Goal: Task Accomplishment & Management: Use online tool/utility

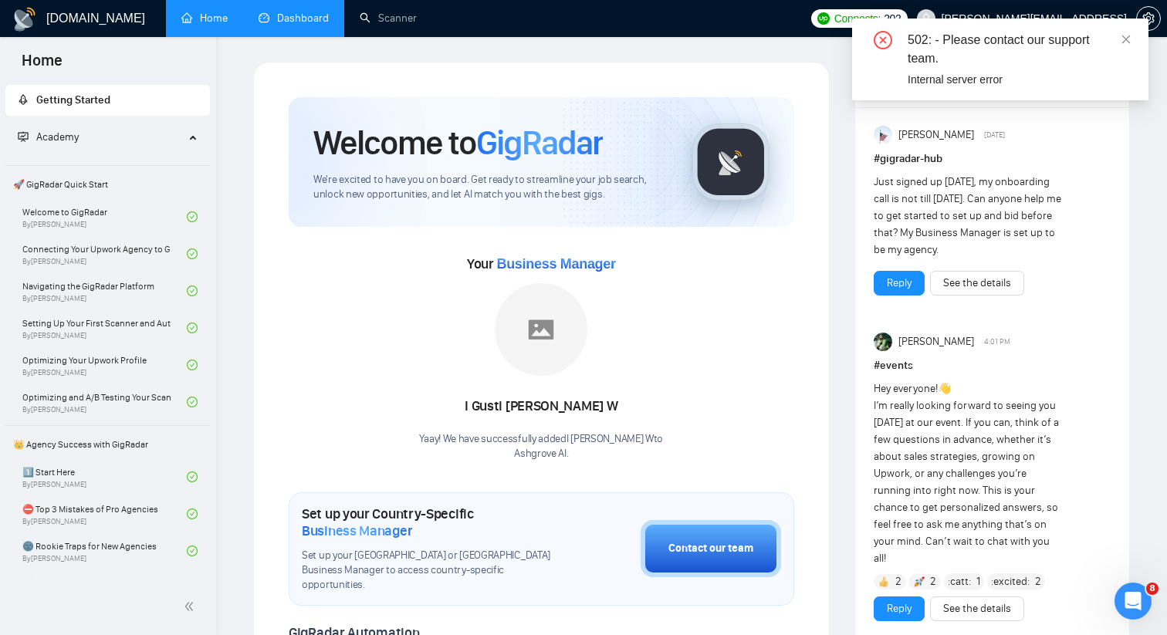
click at [289, 12] on link "Dashboard" at bounding box center [294, 18] width 70 height 13
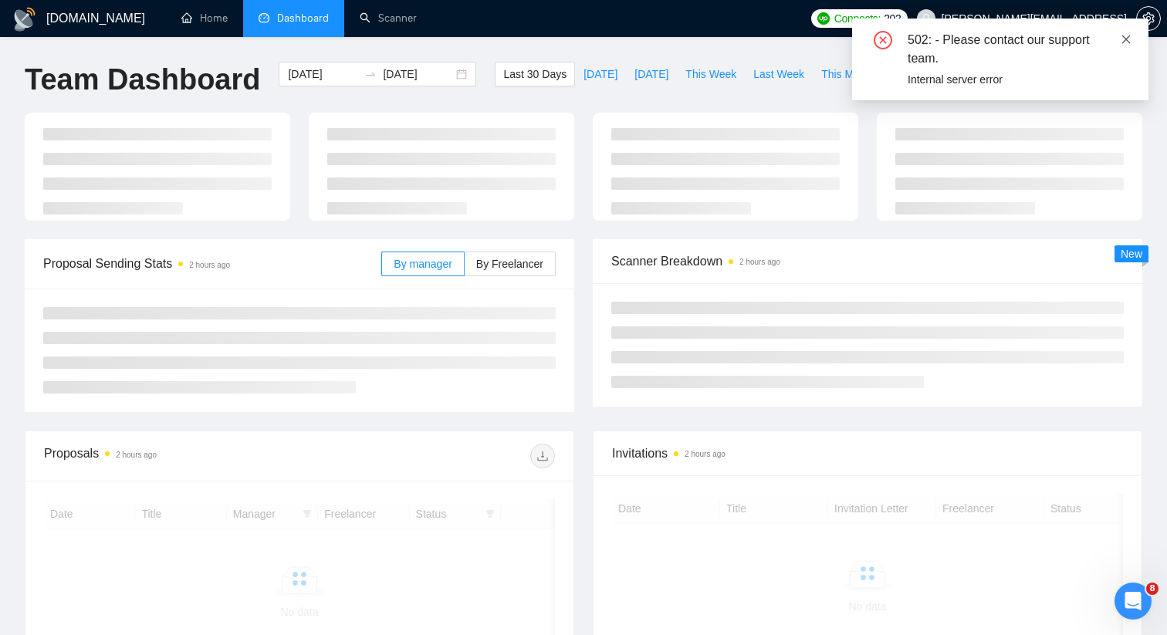
click at [1123, 38] on icon "close" at bounding box center [1126, 39] width 11 height 11
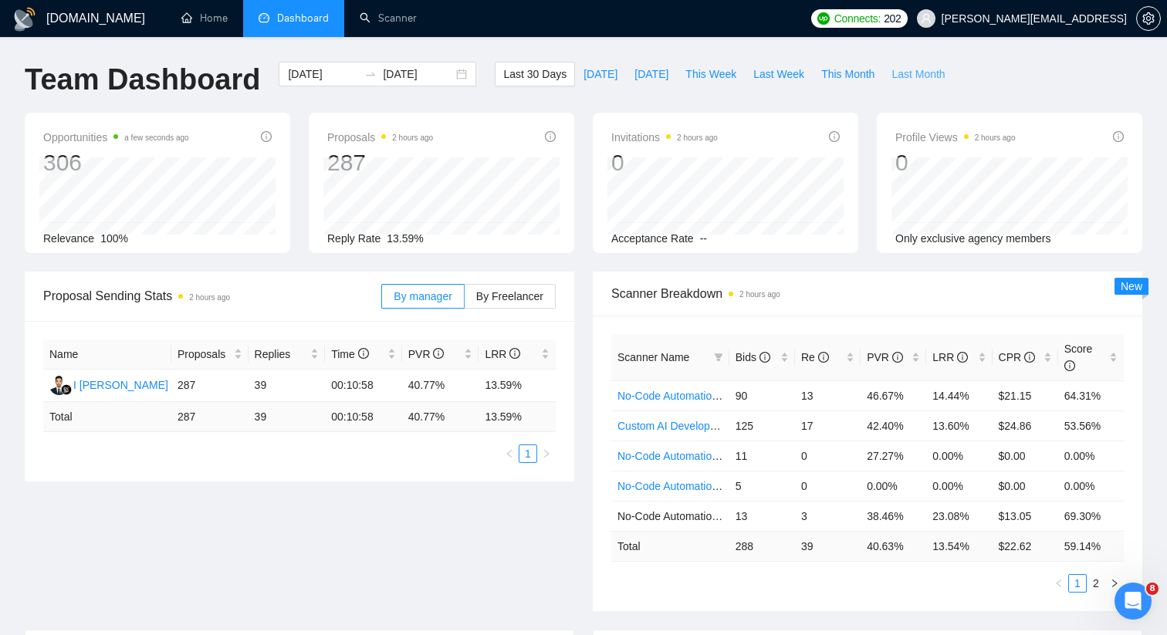
click at [910, 71] on span "Last Month" at bounding box center [918, 74] width 53 height 17
type input "[DATE]"
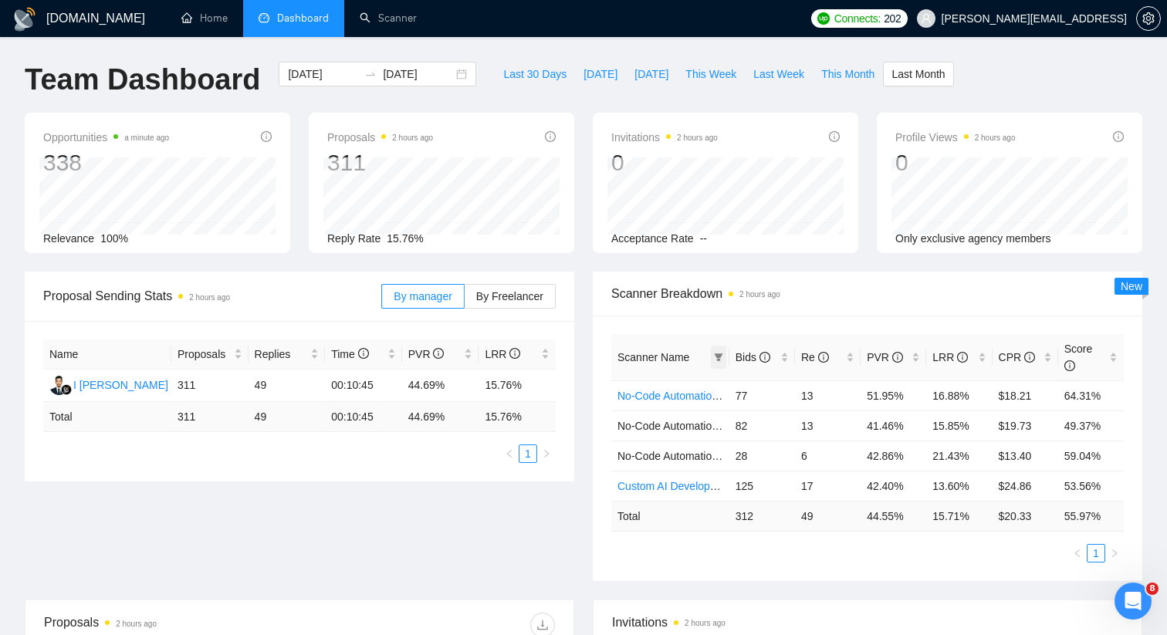
click at [716, 357] on icon "filter" at bounding box center [718, 357] width 9 height 9
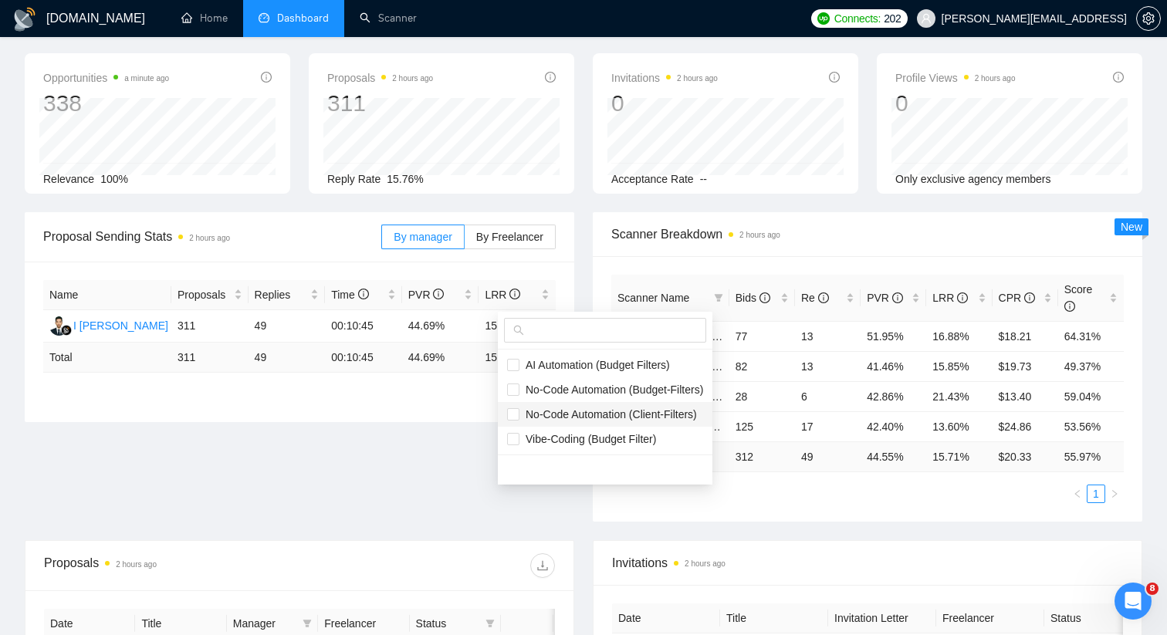
scroll to position [57, 0]
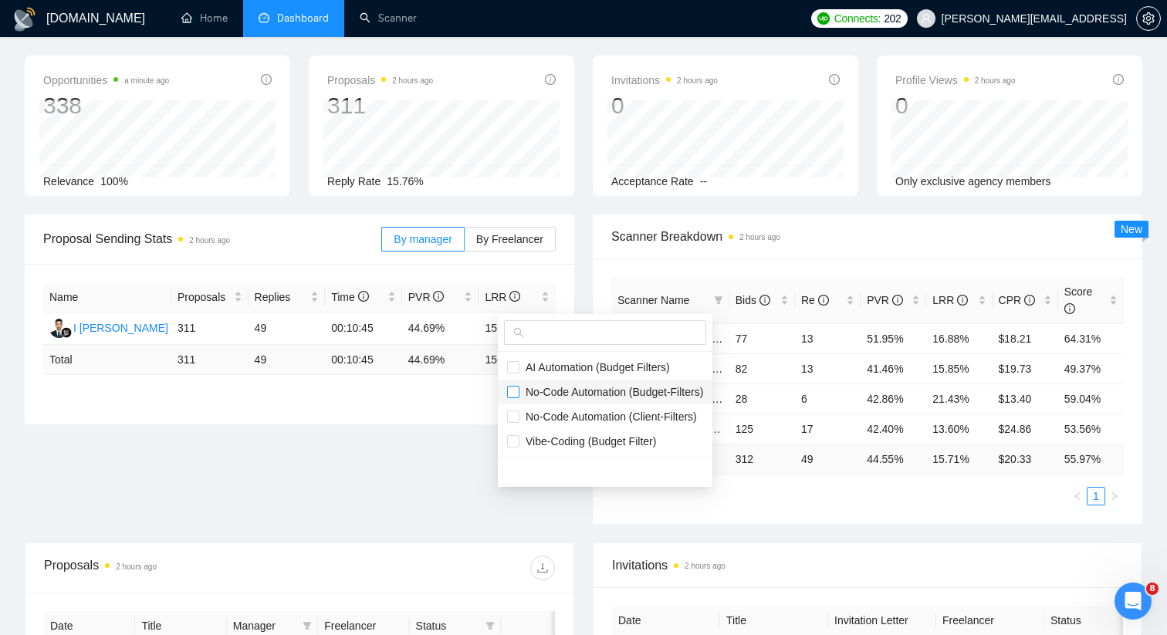
click at [514, 391] on input "checkbox" at bounding box center [513, 392] width 12 height 12
checkbox input "true"
click at [514, 409] on label at bounding box center [513, 416] width 12 height 17
click at [514, 411] on input "checkbox" at bounding box center [513, 417] width 12 height 12
click at [517, 414] on input "checkbox" at bounding box center [513, 417] width 12 height 12
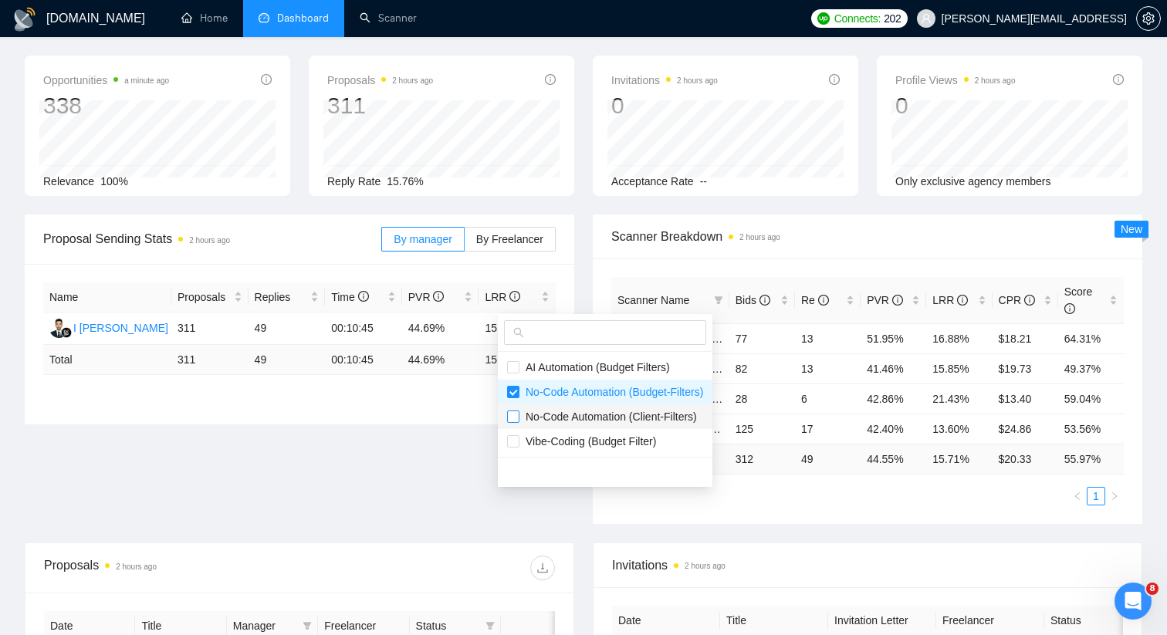
checkbox input "true"
click at [465, 491] on main "Team Dashboard [DATE] [DATE] Last 30 Days [DATE] [DATE] This Week Last Week Thi…" at bounding box center [584, 520] width 1118 height 1030
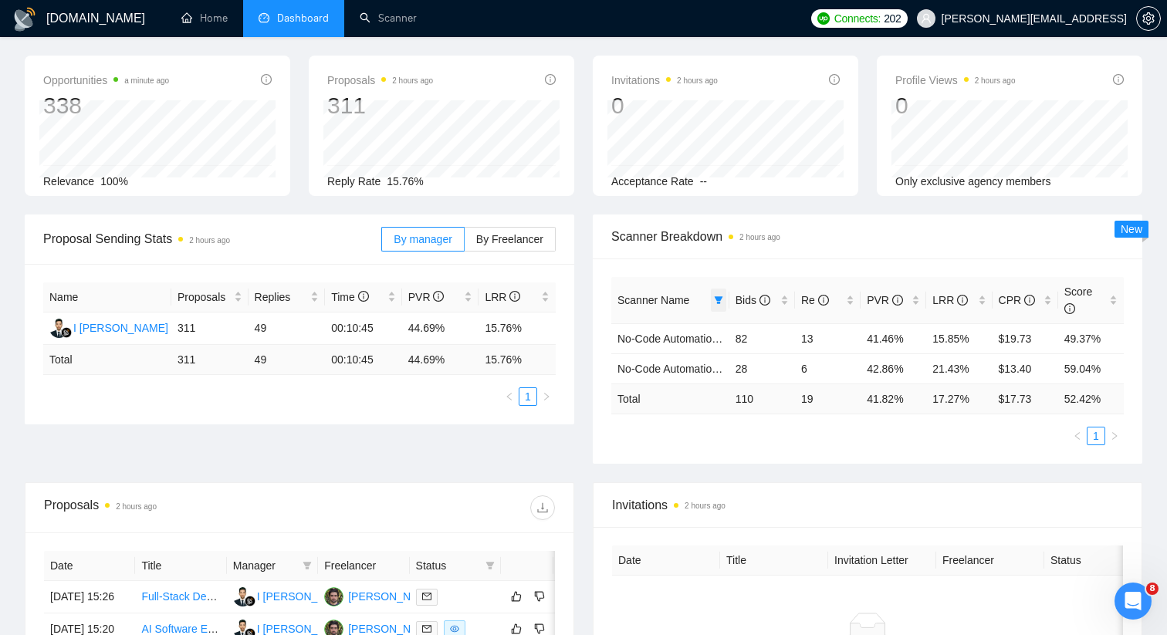
scroll to position [0, 0]
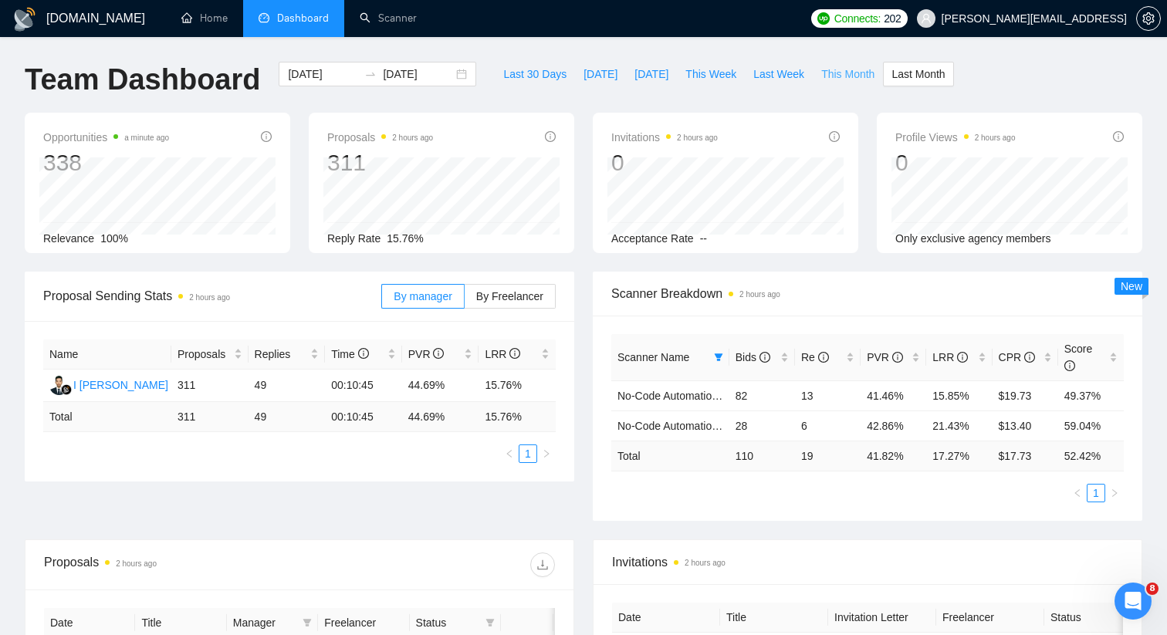
click at [833, 80] on span "This Month" at bounding box center [848, 74] width 53 height 17
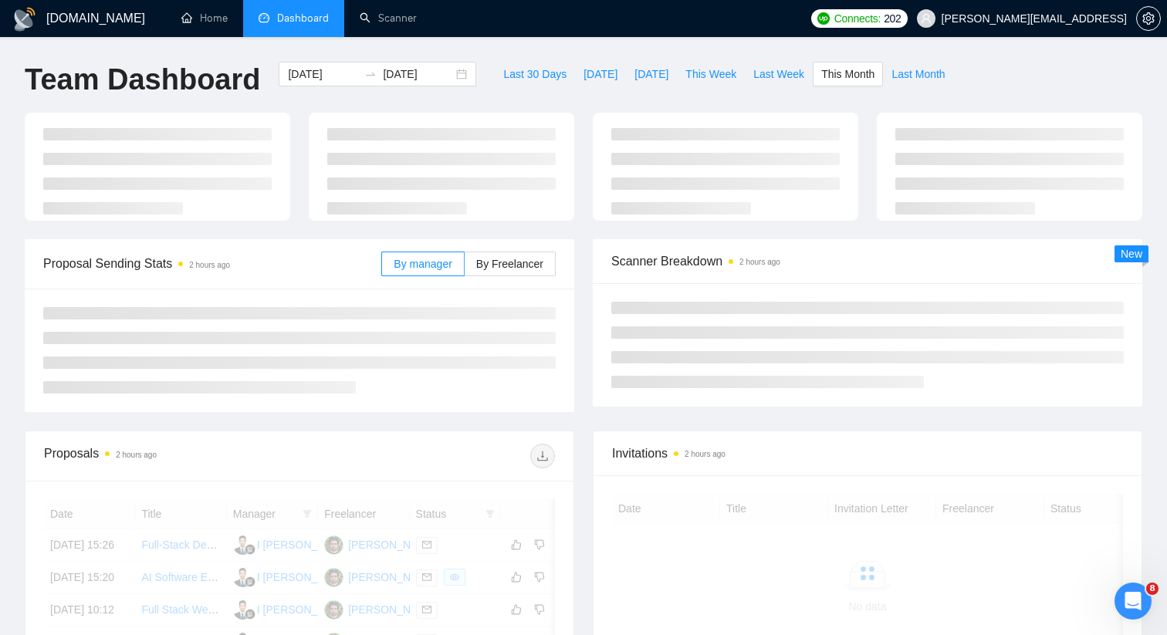
type input "[DATE]"
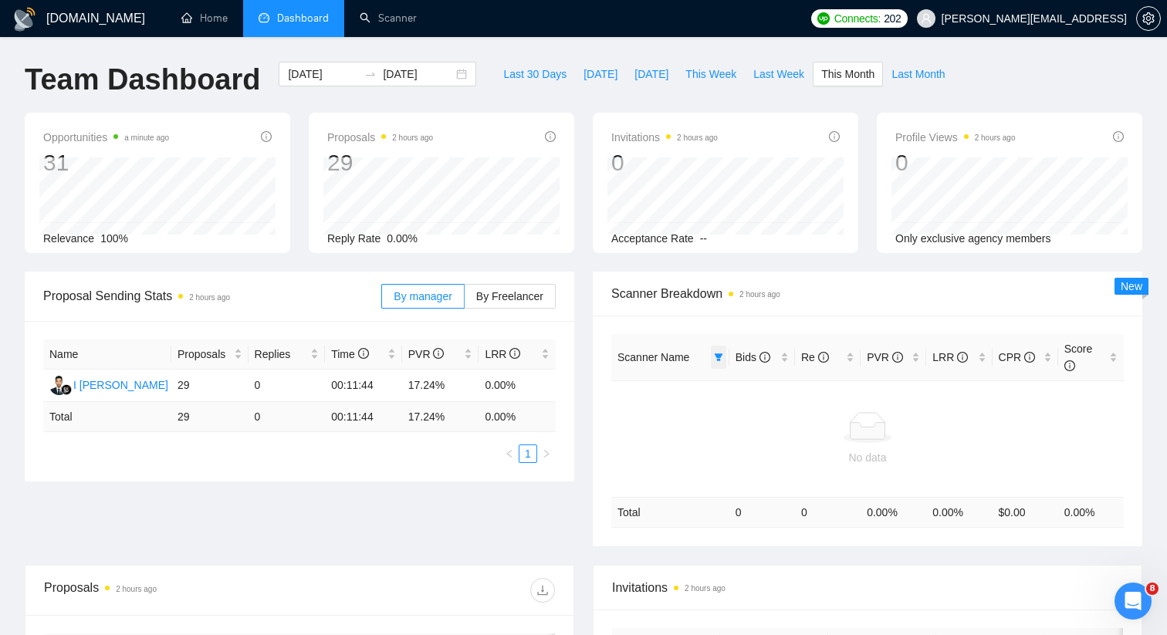
click at [714, 358] on icon "filter" at bounding box center [718, 357] width 9 height 9
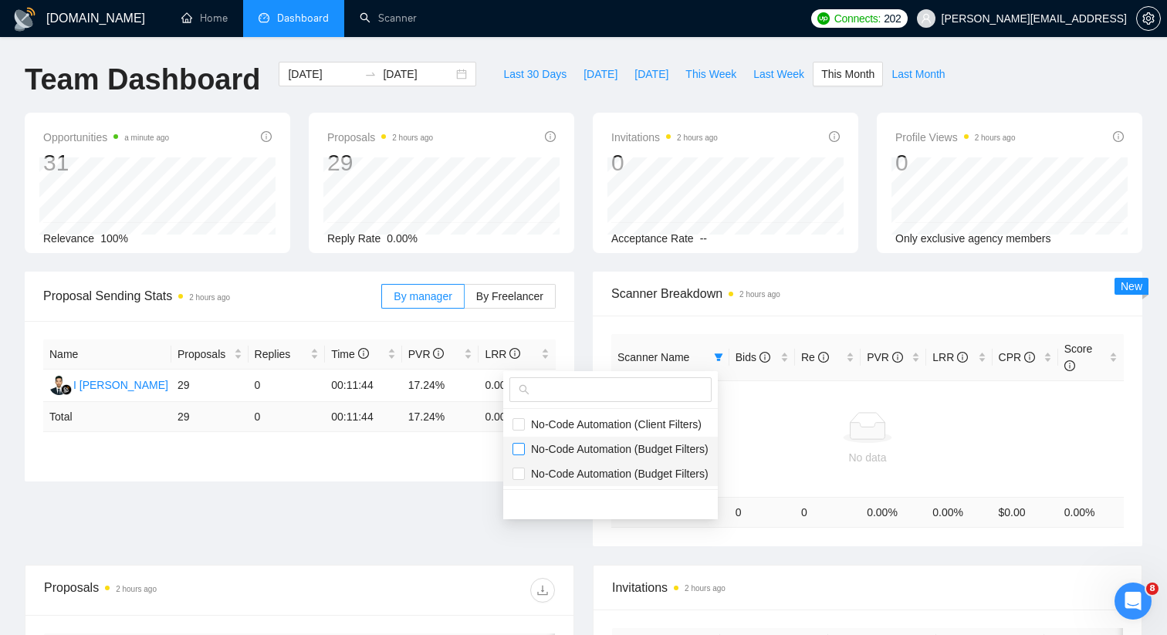
click at [520, 443] on input "checkbox" at bounding box center [519, 449] width 12 height 12
checkbox input "true"
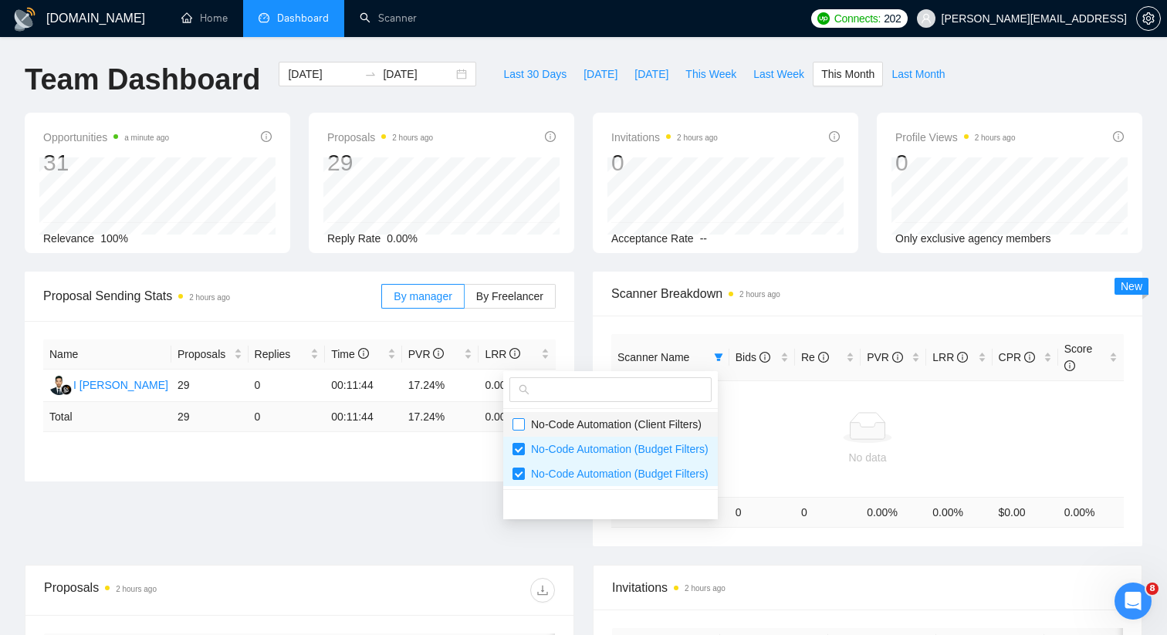
click at [520, 424] on input "checkbox" at bounding box center [519, 425] width 12 height 12
checkbox input "true"
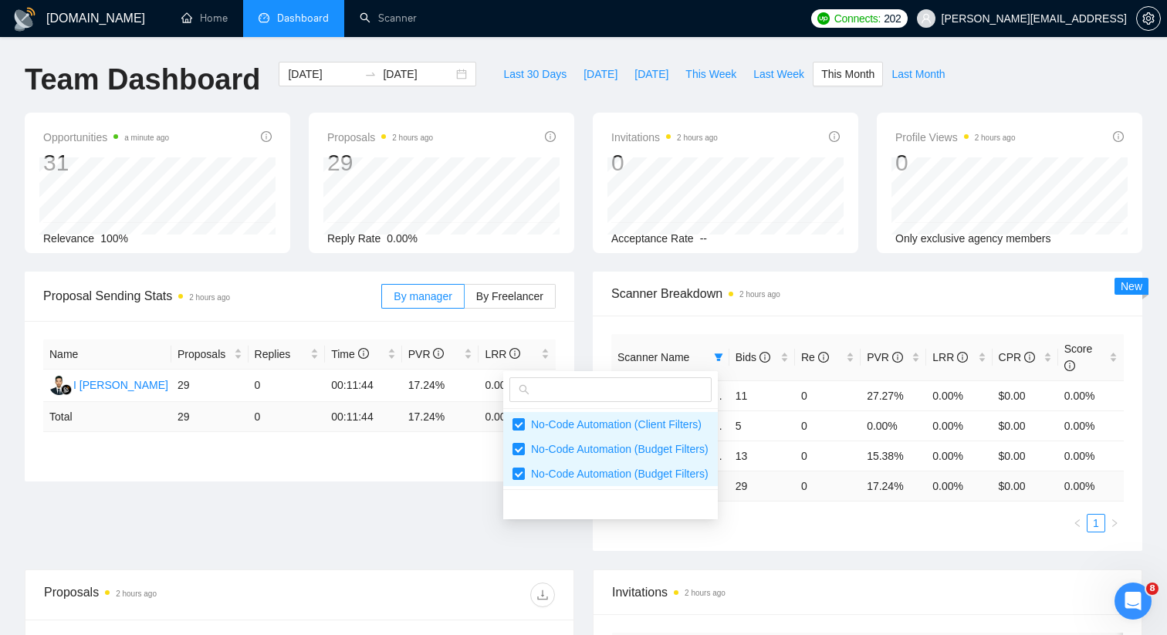
click at [464, 503] on div "Proposal Sending Stats 2 hours ago By manager By Freelancer Name Proposals Repl…" at bounding box center [583, 421] width 1137 height 298
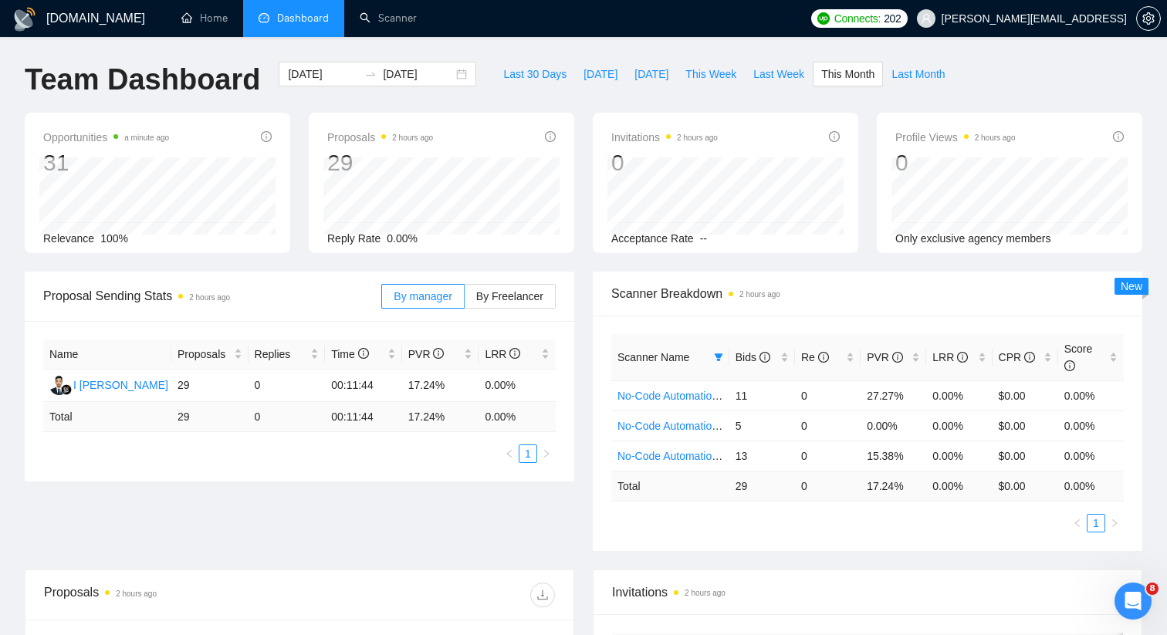
click at [566, 491] on div "Proposal Sending Stats 2 hours ago By manager By Freelancer Name Proposals Repl…" at bounding box center [583, 421] width 1137 height 298
click at [713, 358] on span at bounding box center [718, 357] width 15 height 23
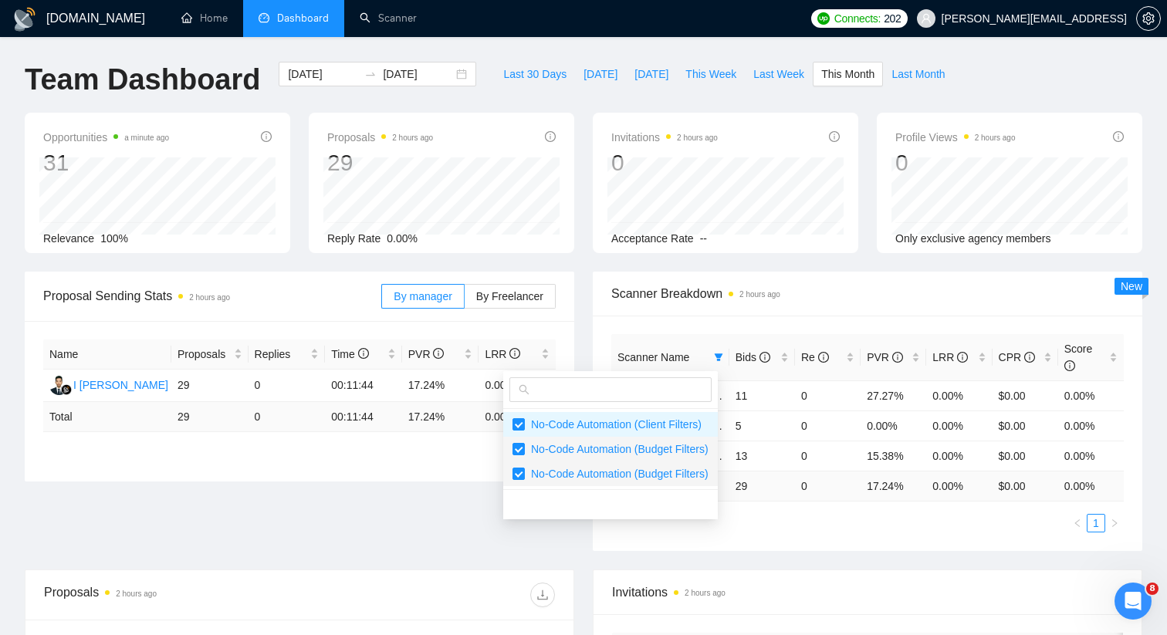
click at [525, 477] on span "No-Code Automation (Budget Filters)" at bounding box center [617, 474] width 184 height 12
checkbox input "false"
click at [526, 446] on span "No-Code Automation (Budget Filters)" at bounding box center [617, 449] width 184 height 12
checkbox input "true"
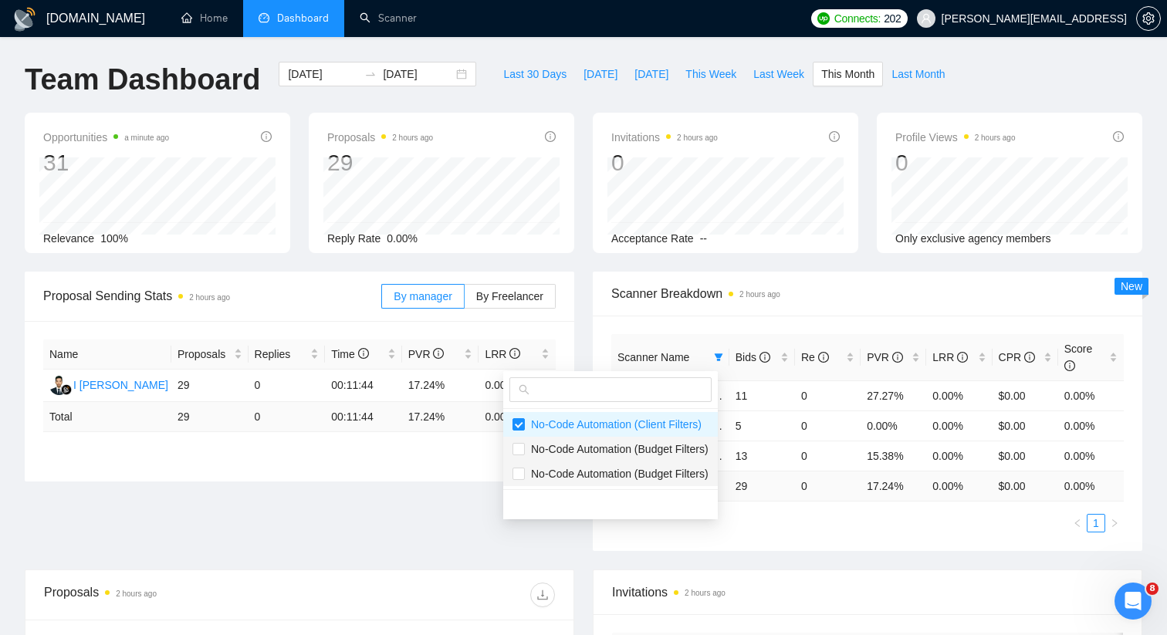
checkbox input "true"
click at [526, 446] on span "No-Code Automation (Budget Filters)" at bounding box center [617, 449] width 184 height 12
checkbox input "false"
click at [526, 446] on span "No-Code Automation (Budget Filters)" at bounding box center [617, 449] width 184 height 12
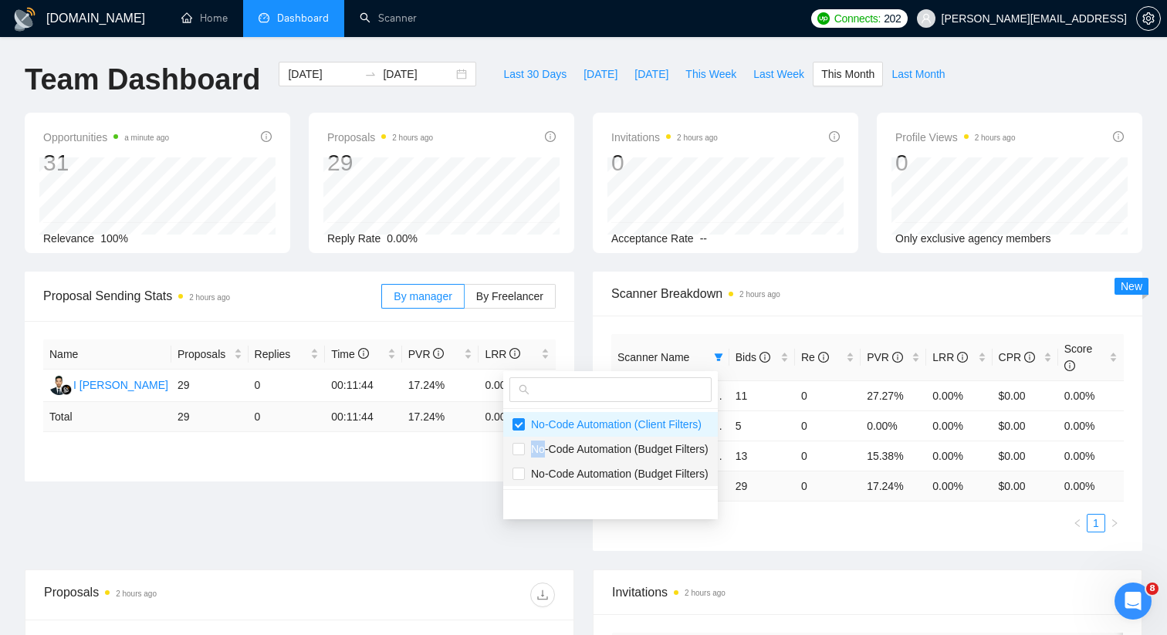
checkbox input "true"
click at [526, 446] on span "No-Code Automation (Budget Filters)" at bounding box center [617, 449] width 184 height 12
checkbox input "false"
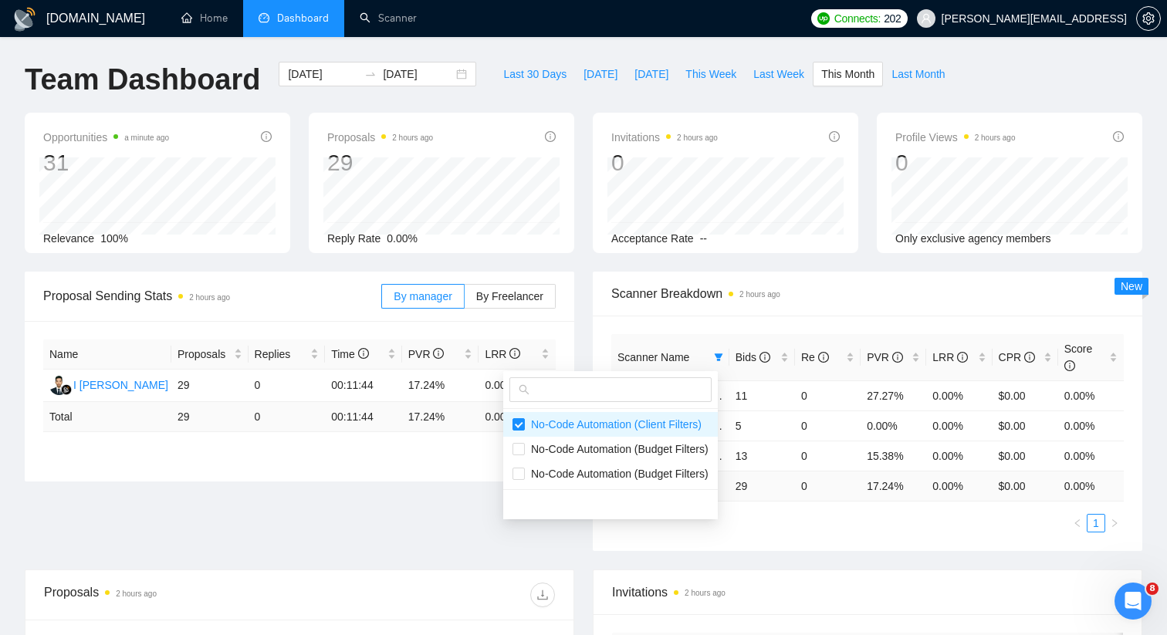
click at [571, 501] on div at bounding box center [610, 505] width 215 height 30
click at [517, 450] on input "checkbox" at bounding box center [519, 449] width 12 height 12
checkbox input "true"
click at [517, 450] on input "checkbox" at bounding box center [519, 449] width 12 height 12
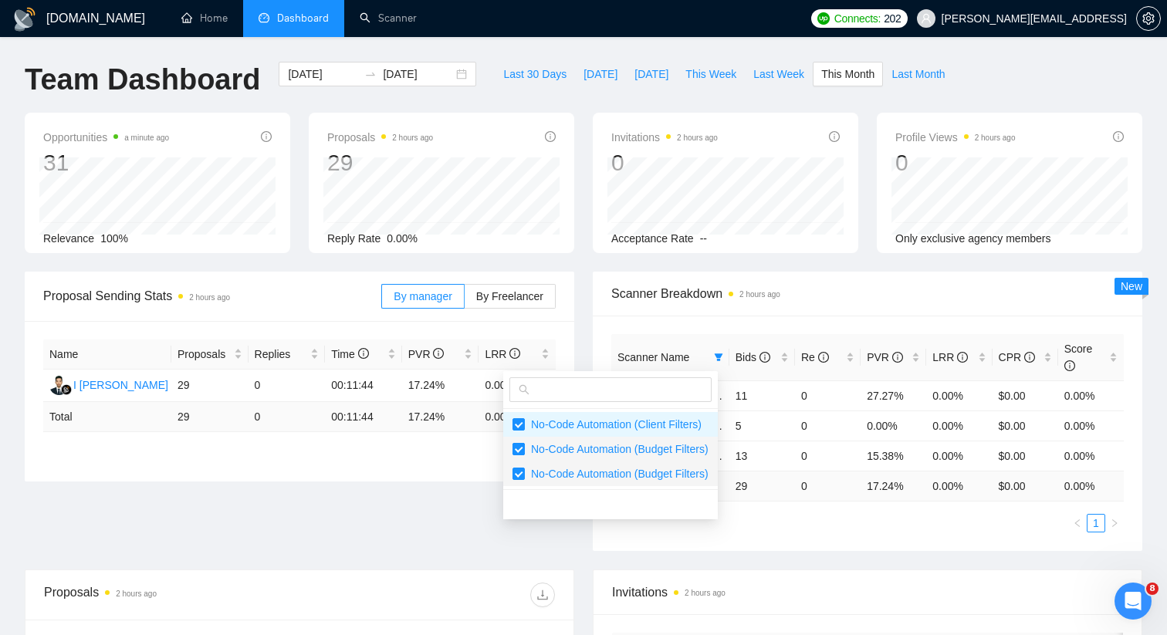
checkbox input "false"
click at [461, 498] on div "Proposal Sending Stats 2 hours ago By manager By Freelancer Name Proposals Repl…" at bounding box center [583, 421] width 1137 height 298
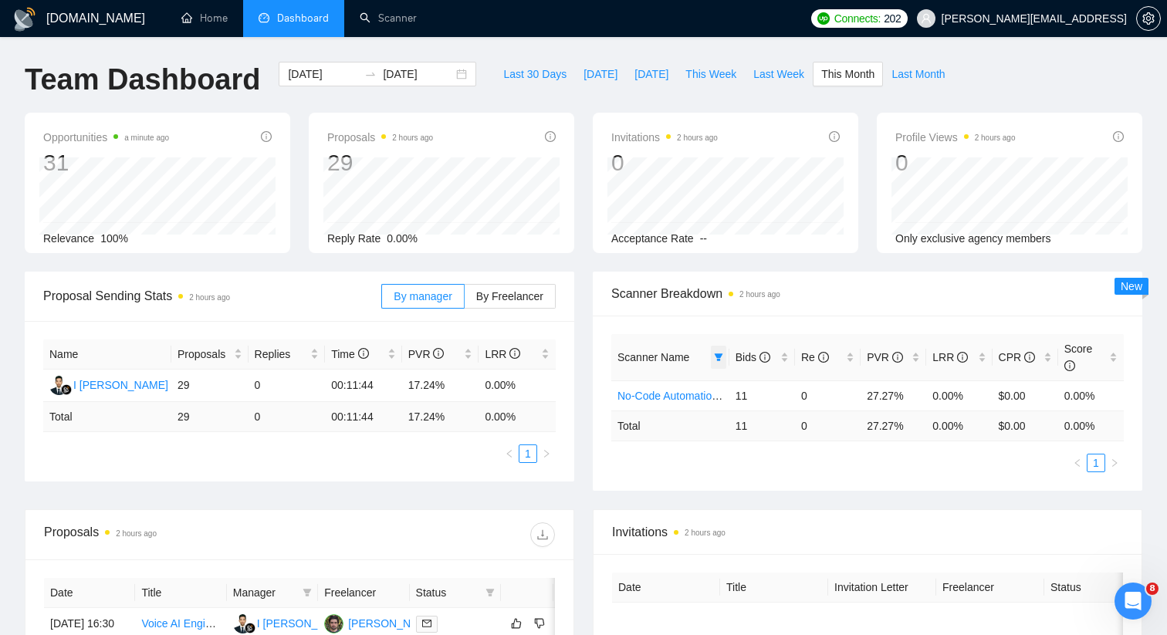
click at [717, 353] on icon "filter" at bounding box center [718, 357] width 9 height 9
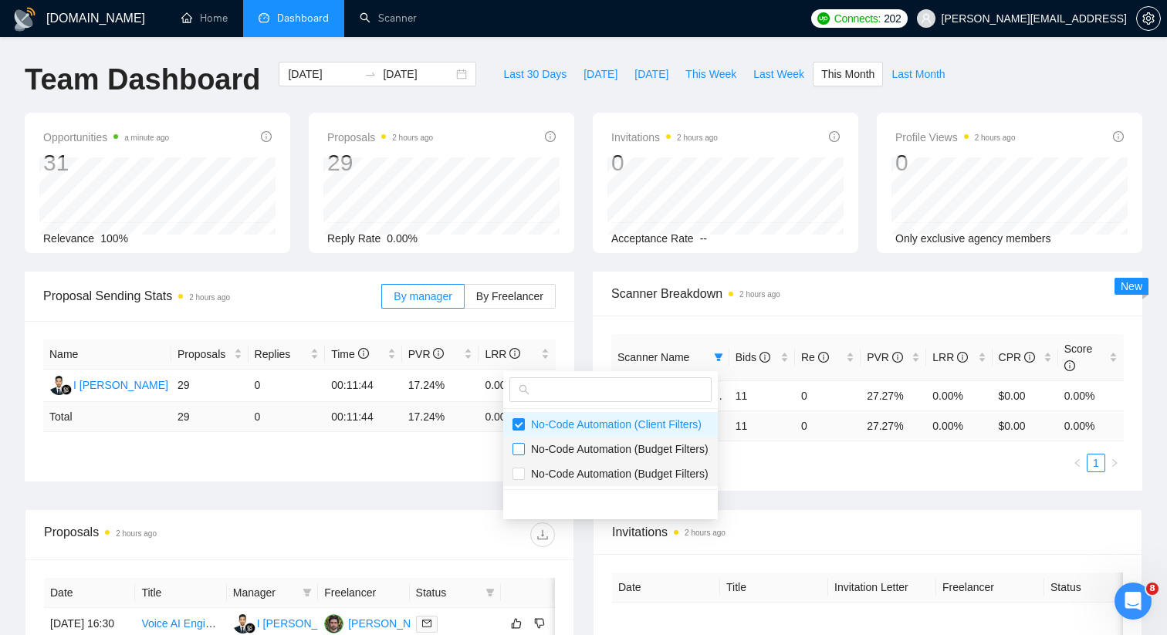
click at [520, 452] on input "checkbox" at bounding box center [519, 449] width 12 height 12
checkbox input "true"
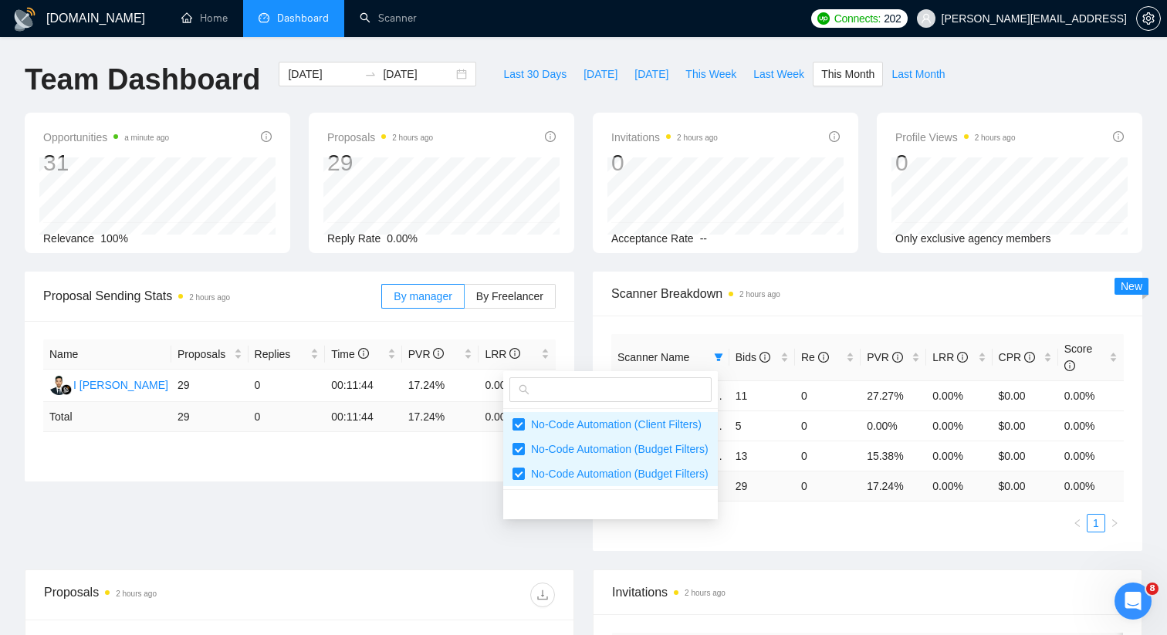
click at [475, 491] on div "Proposal Sending Stats 2 hours ago By manager By Freelancer Name Proposals Repl…" at bounding box center [583, 421] width 1137 height 298
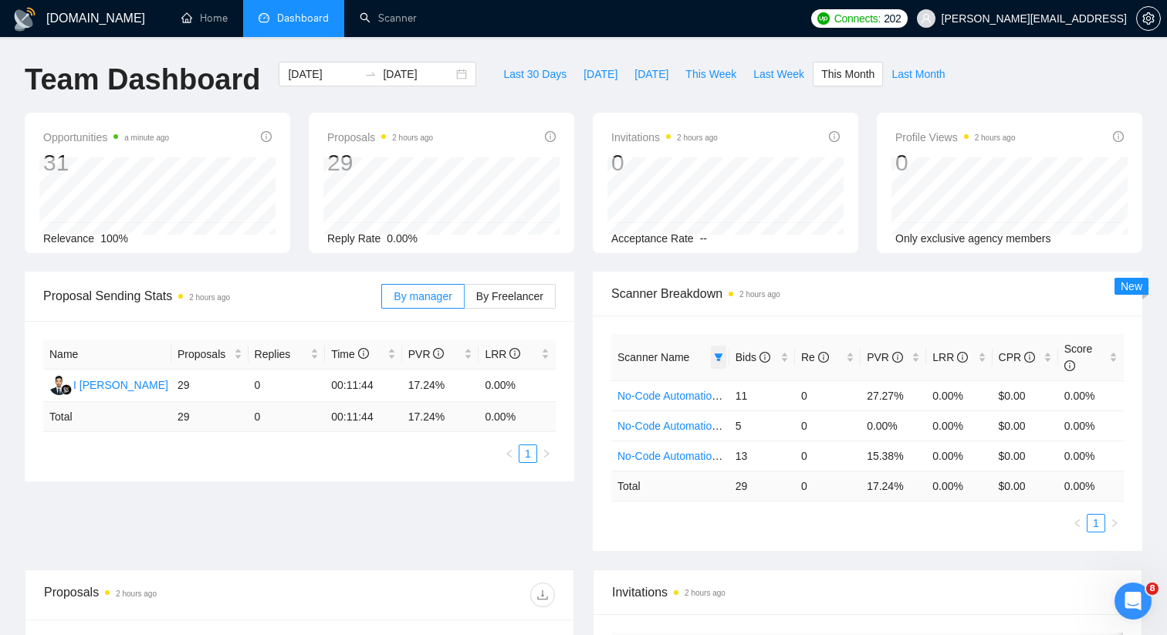
click at [713, 348] on span at bounding box center [718, 357] width 15 height 23
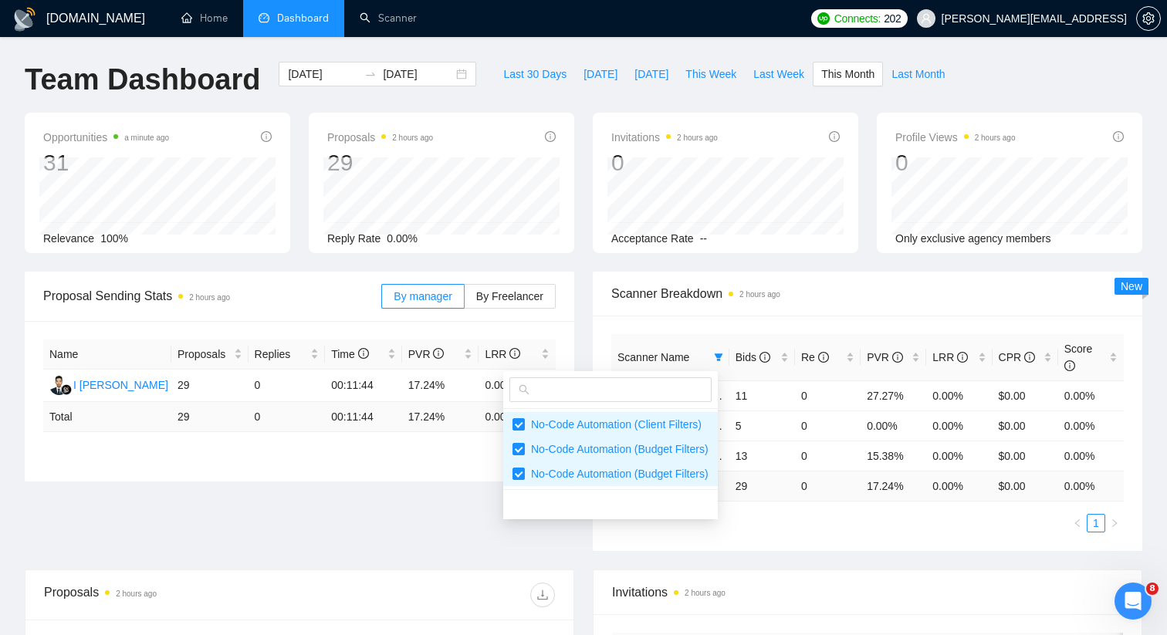
click at [809, 490] on td "0" at bounding box center [828, 486] width 66 height 30
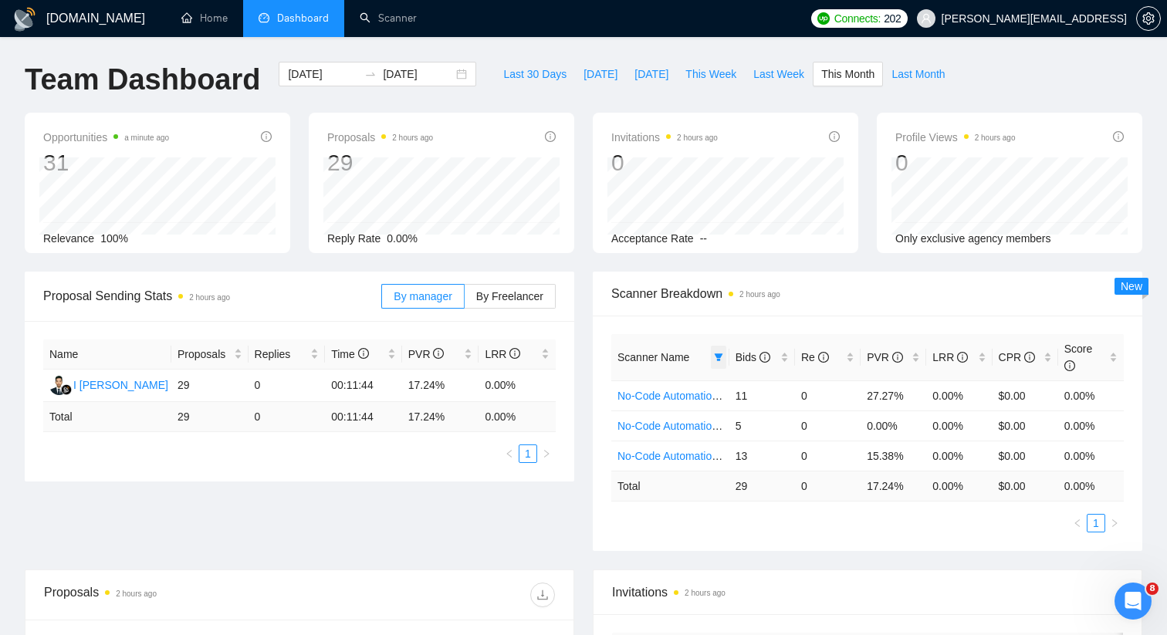
click at [717, 361] on icon "filter" at bounding box center [718, 358] width 8 height 8
click at [622, 346] on th "Scanner Name" at bounding box center [671, 357] width 118 height 47
click at [417, 25] on link "Scanner" at bounding box center [388, 18] width 57 height 13
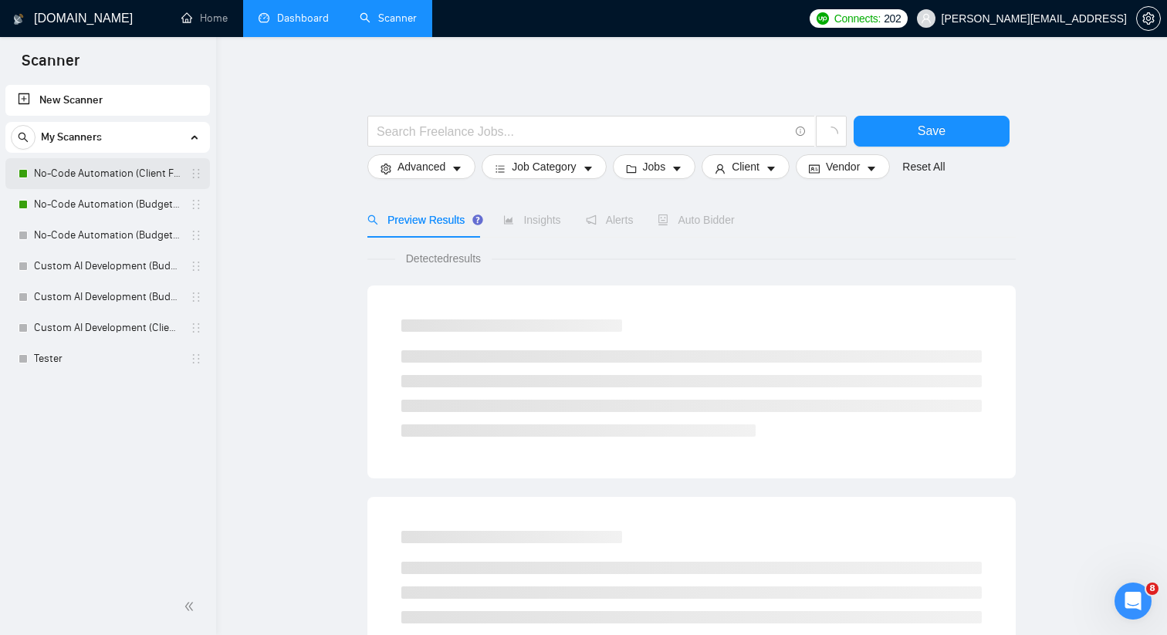
click at [162, 176] on link "No-Code Automation (Client Filters)" at bounding box center [107, 173] width 147 height 31
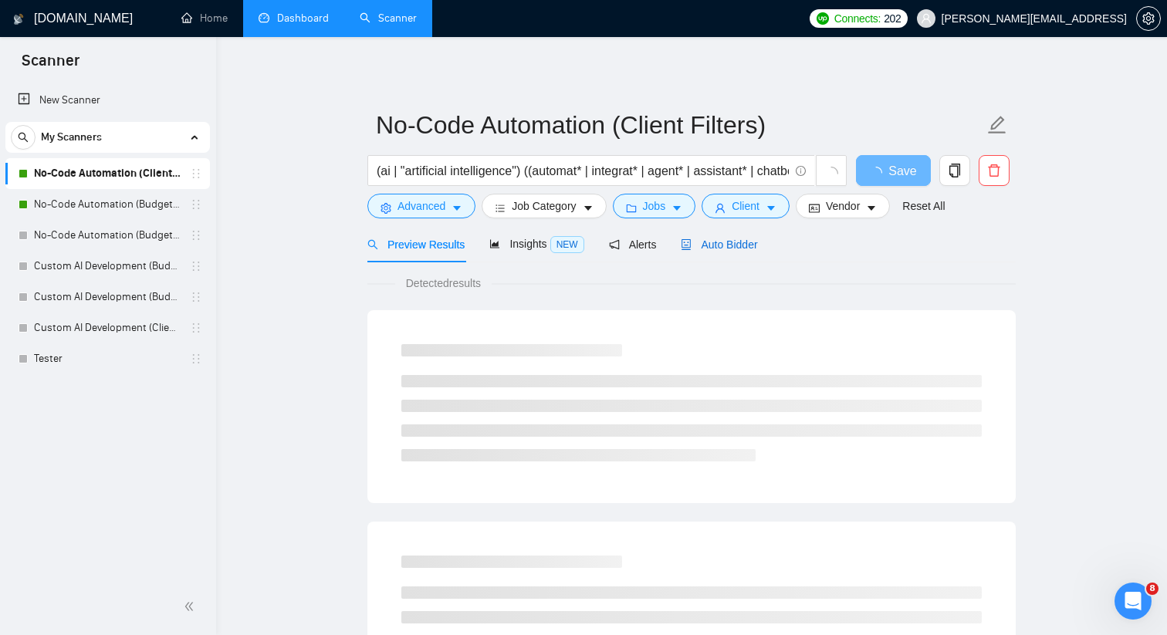
click at [686, 245] on icon "robot" at bounding box center [687, 244] width 9 height 11
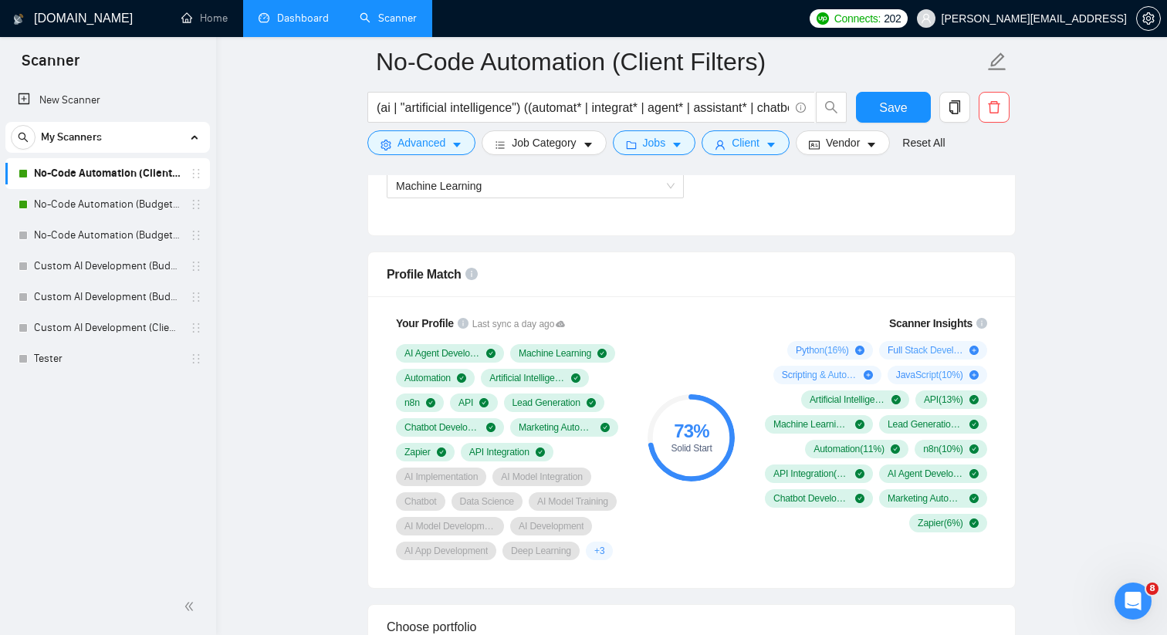
scroll to position [937, 0]
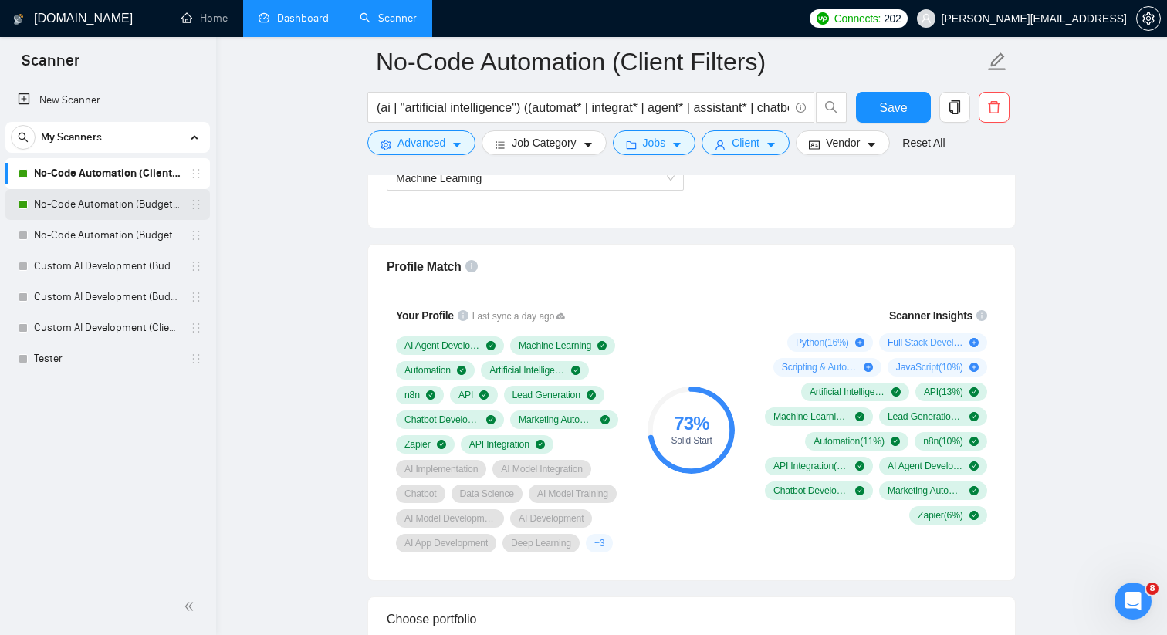
click at [181, 217] on link "No-Code Automation (Budget Filters)" at bounding box center [107, 204] width 147 height 31
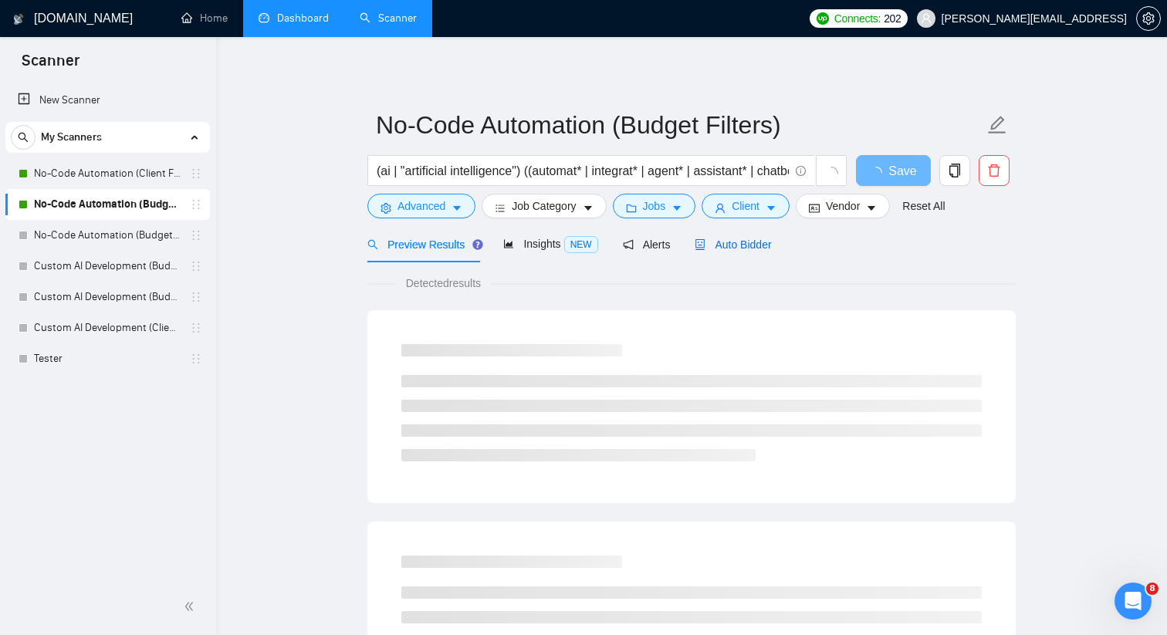
click at [740, 246] on span "Auto Bidder" at bounding box center [733, 245] width 76 height 12
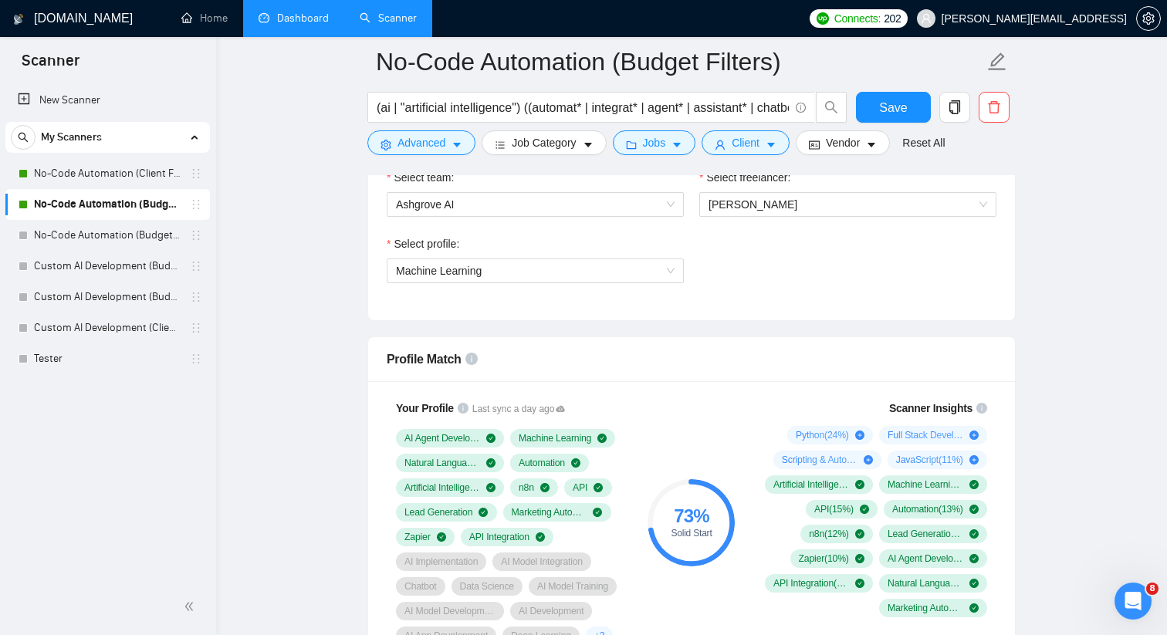
scroll to position [900, 0]
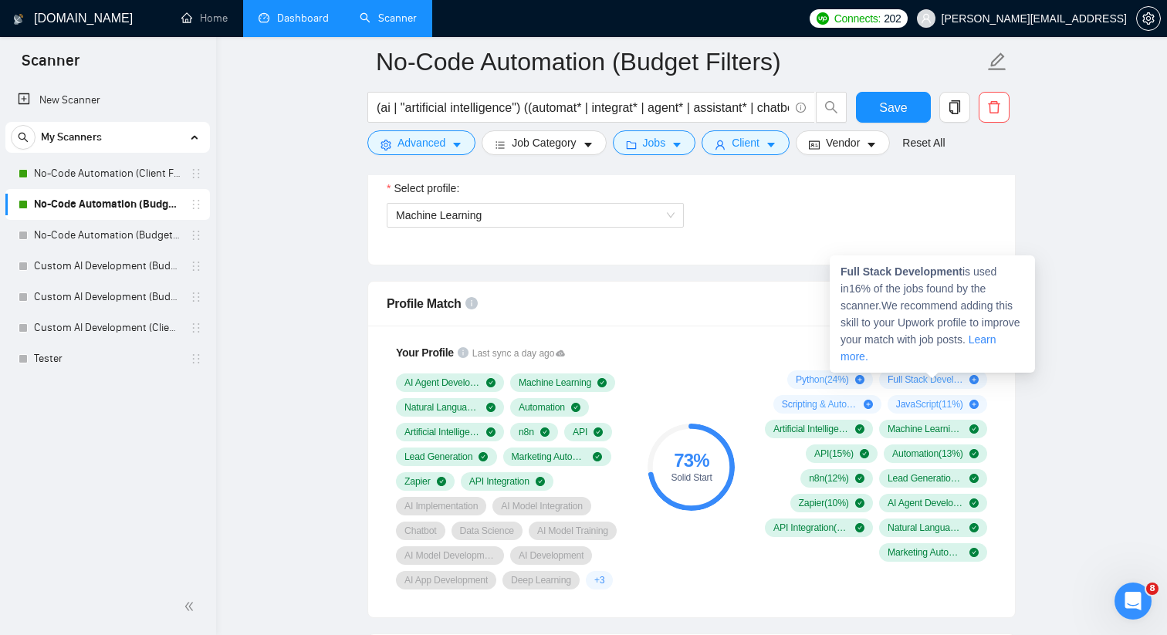
click at [936, 376] on span "Full Stack Development ( 16 %)" at bounding box center [926, 380] width 76 height 12
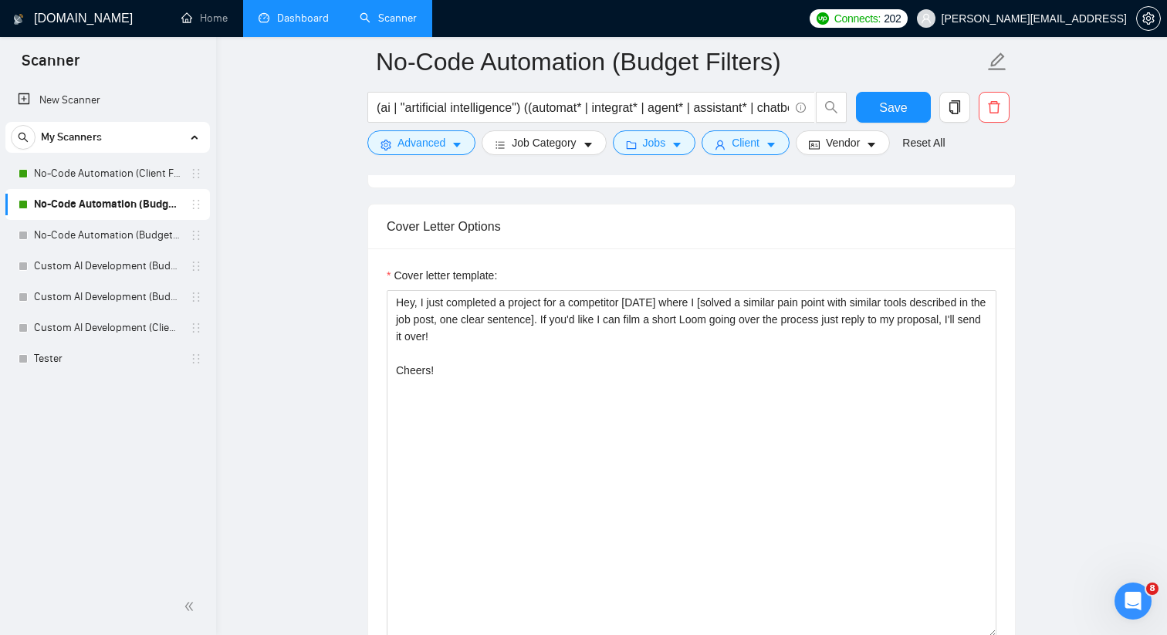
scroll to position [1630, 0]
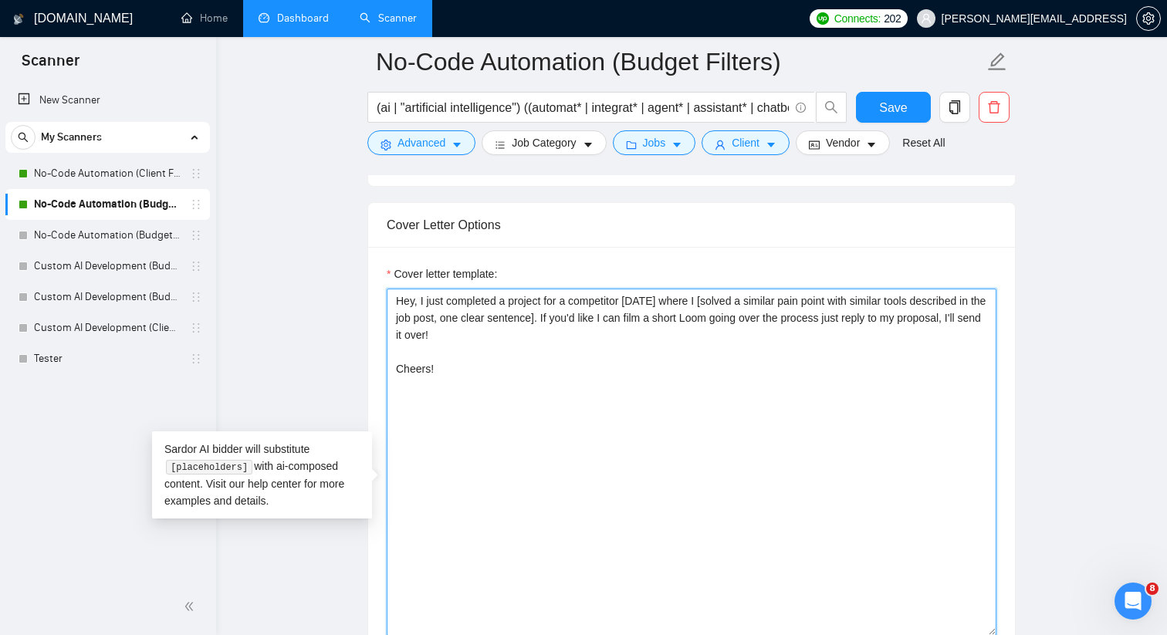
click at [886, 324] on textarea "Hey, I just completed a project for a competitor [DATE] where I [solved a simil…" at bounding box center [692, 462] width 610 height 347
click at [547, 347] on textarea "Hey, I just completed a project for a competitor [DATE] where I [solved a simil…" at bounding box center [692, 462] width 610 height 347
click at [588, 443] on textarea "Hey, I just completed a project for a competitor [DATE] where I [solved a simil…" at bounding box center [692, 462] width 610 height 347
type textarea "Hey, I just completed a project for a competitor [DATE] where I [solved a simil…"
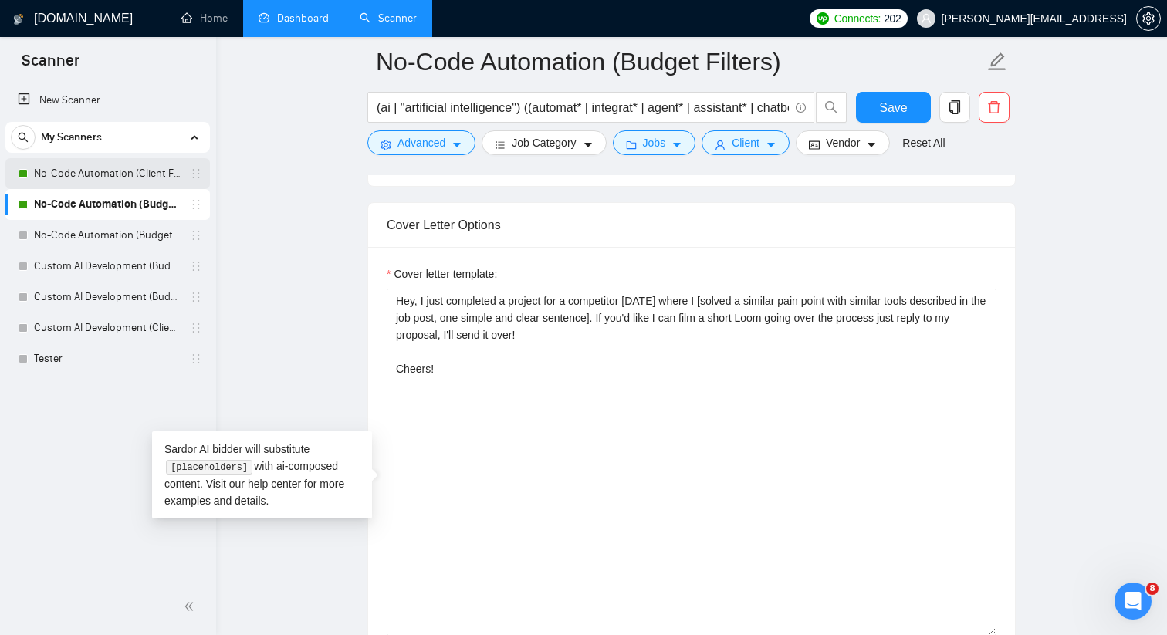
click at [150, 178] on link "No-Code Automation (Client Filters)" at bounding box center [107, 173] width 147 height 31
